Goal: Task Accomplishment & Management: Manage account settings

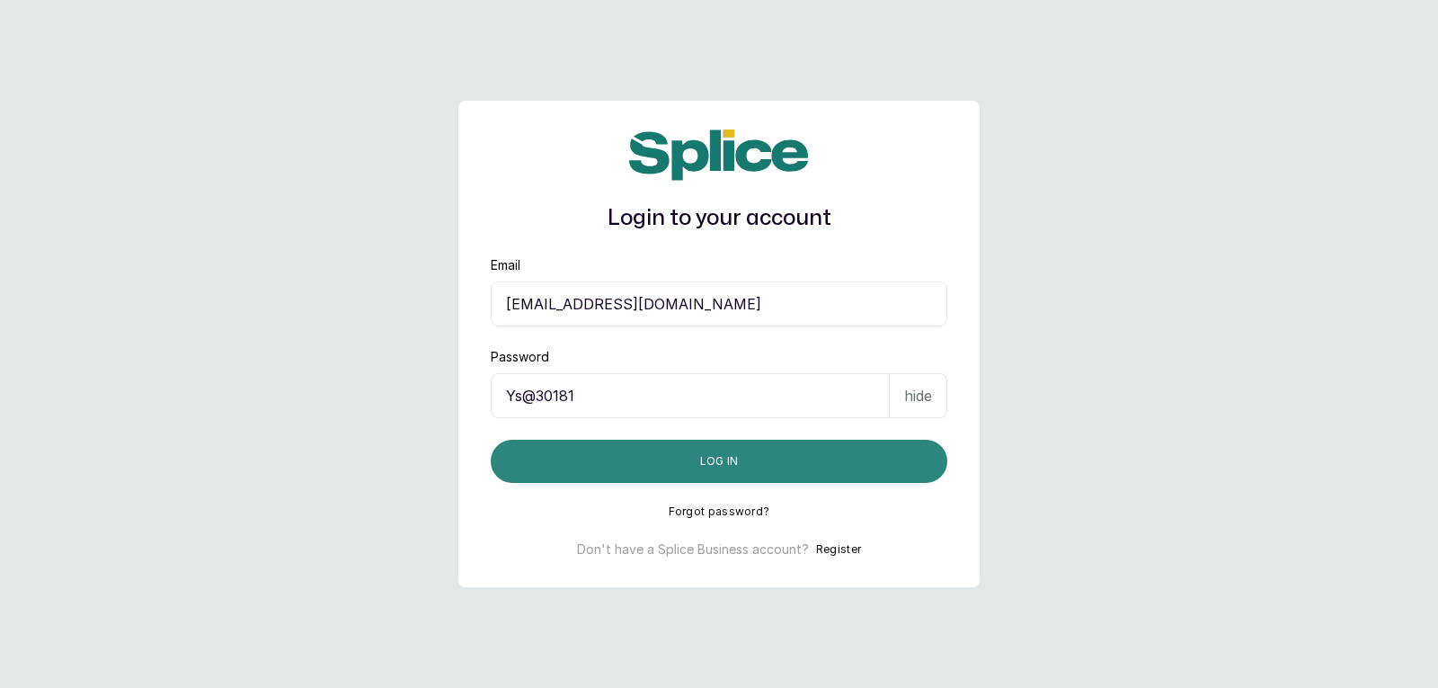
click at [848, 468] on button "Log in" at bounding box center [719, 460] width 457 height 43
